Goal: Task Accomplishment & Management: Manage account settings

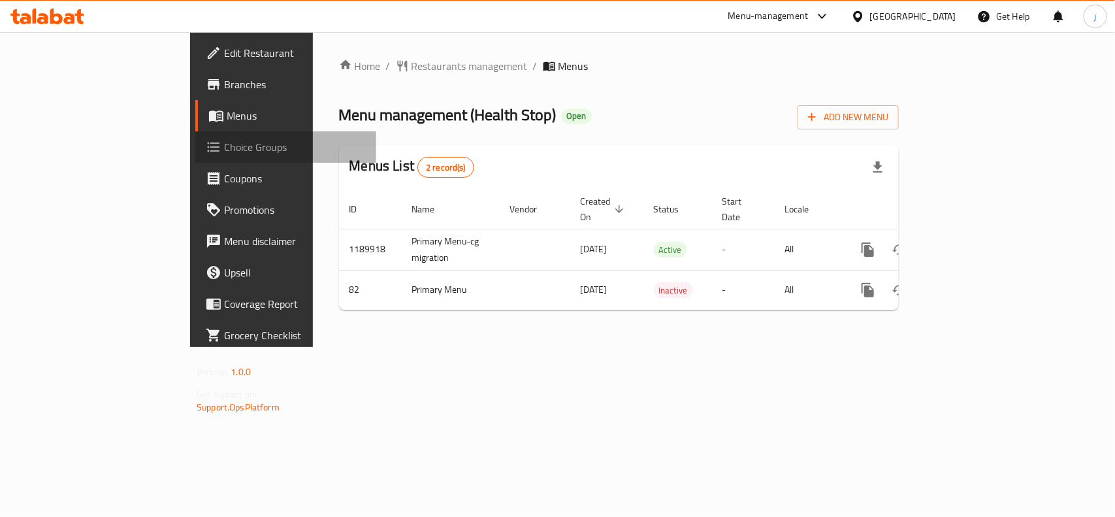
click at [224, 148] on span "Choice Groups" at bounding box center [295, 147] width 142 height 16
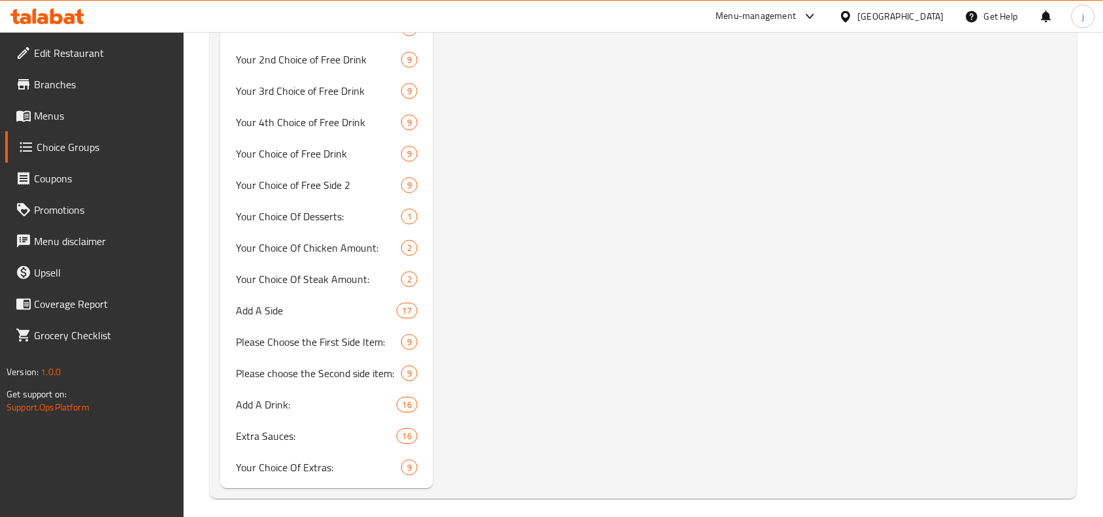
scroll to position [1005, 0]
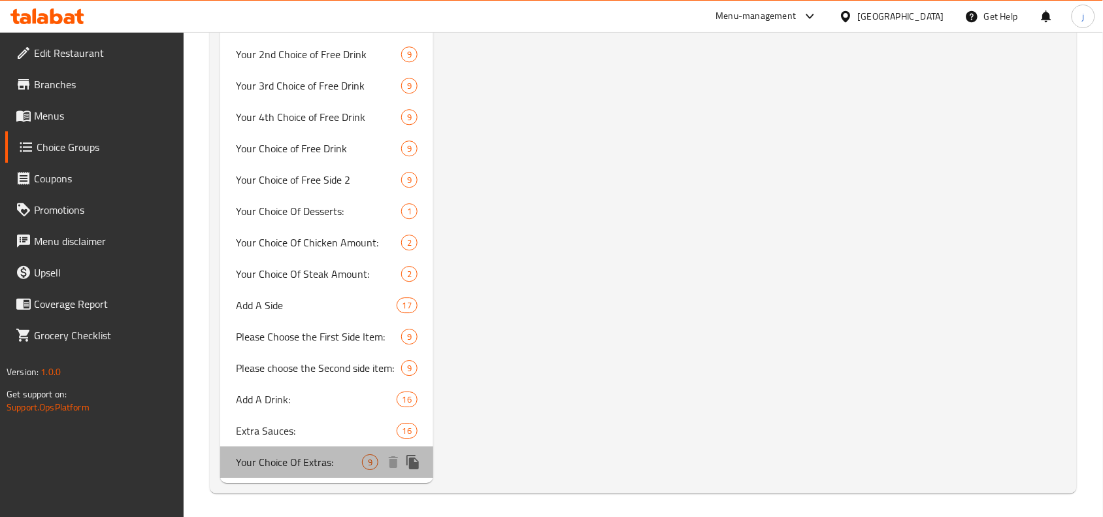
click at [314, 454] on span "Your Choice Of Extras:" at bounding box center [299, 462] width 126 height 16
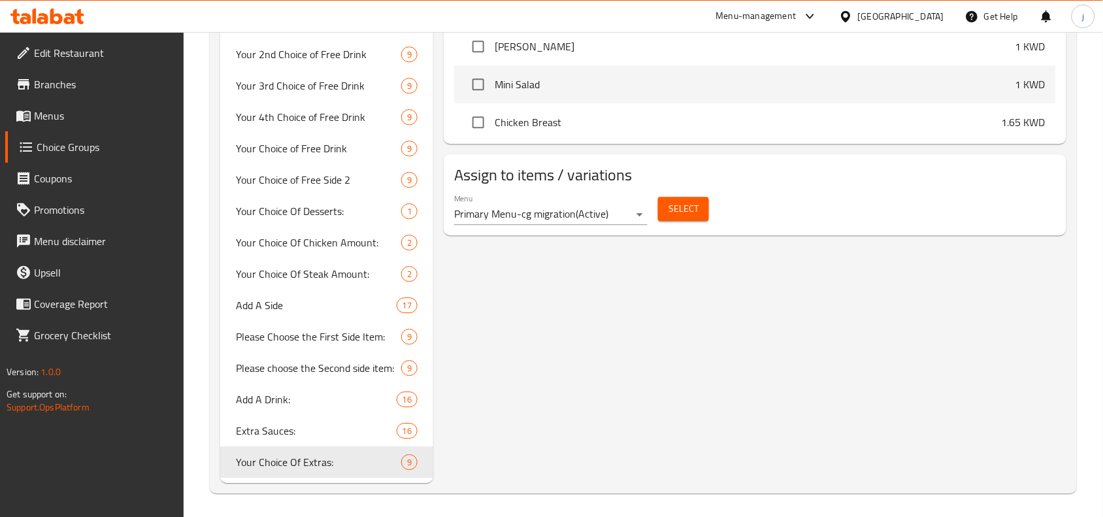
type input "Your Choice Of Extras:"
type input "إختيارك من الإضافات:"
type input "9"
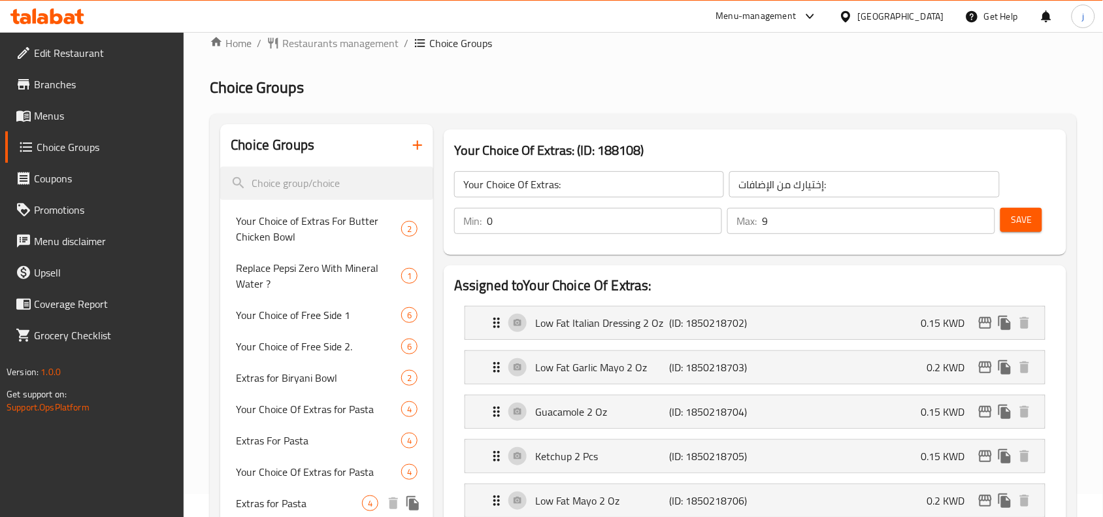
scroll to position [0, 0]
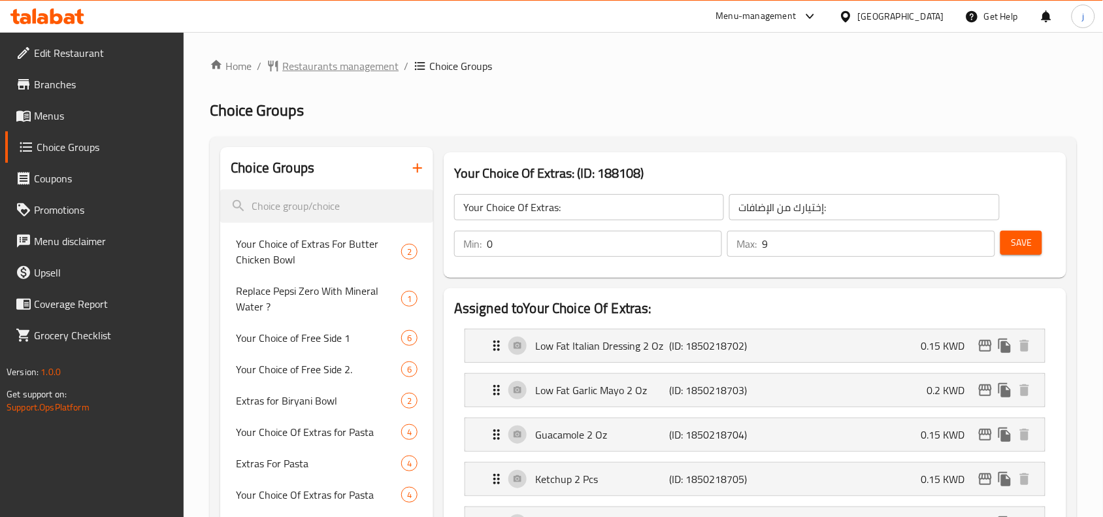
click at [341, 63] on span "Restaurants management" at bounding box center [340, 66] width 116 height 16
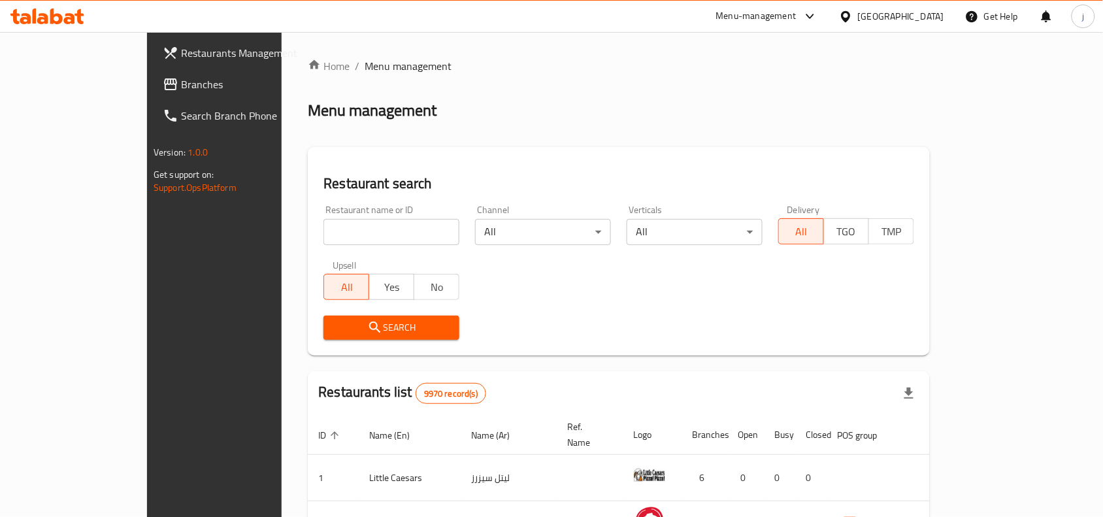
click at [181, 85] on span "Branches" at bounding box center [251, 84] width 140 height 16
